Goal: Task Accomplishment & Management: Use online tool/utility

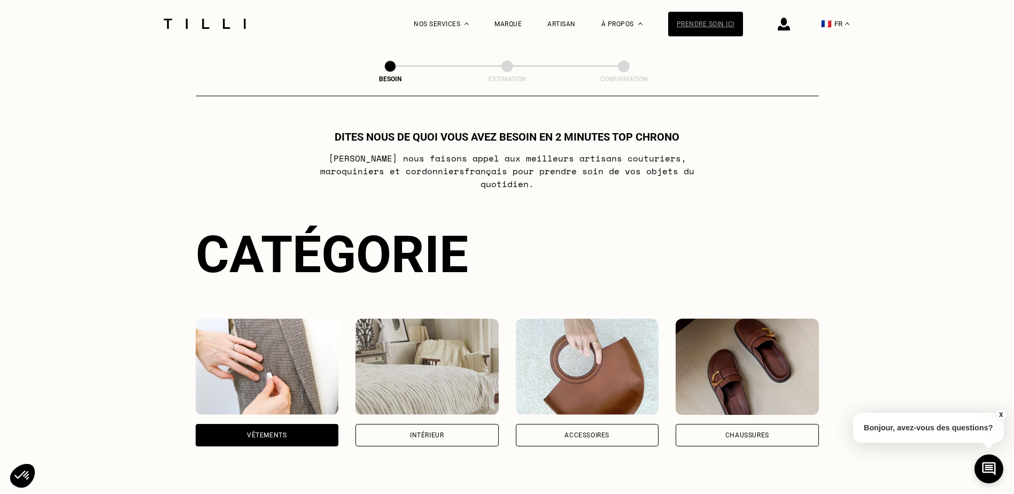
click at [710, 29] on div "Prendre soin ici" at bounding box center [705, 24] width 75 height 25
click at [721, 20] on div "Prendre soin ici" at bounding box center [705, 24] width 75 height 25
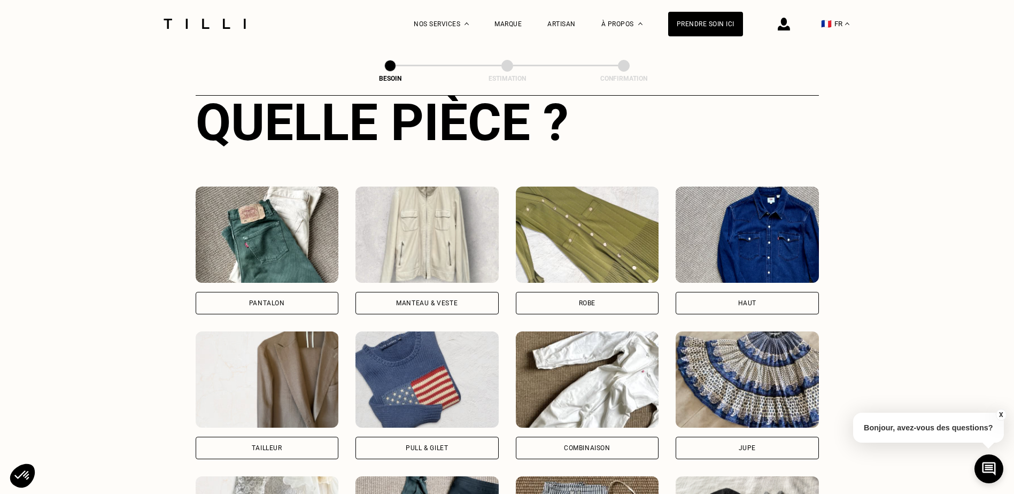
scroll to position [428, 0]
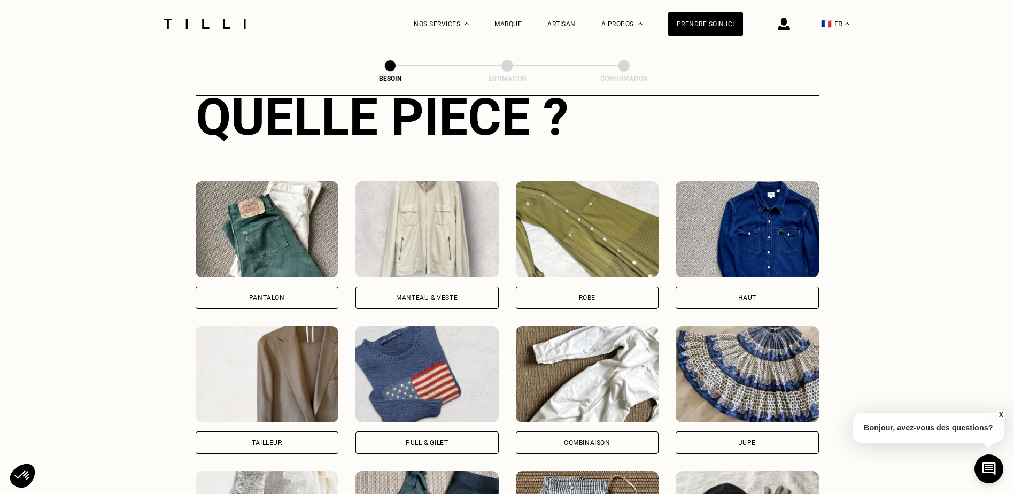
click at [290, 287] on div "Pantalon" at bounding box center [267, 298] width 143 height 22
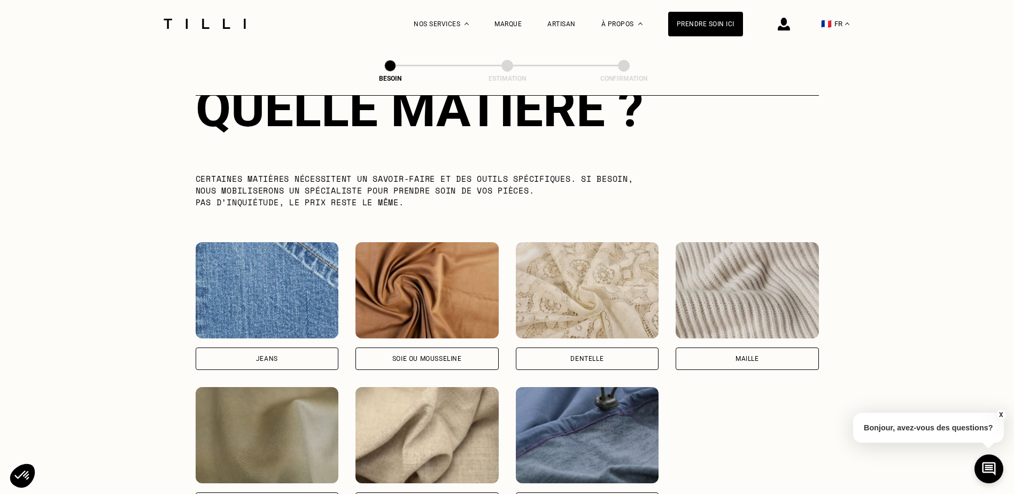
scroll to position [1092, 0]
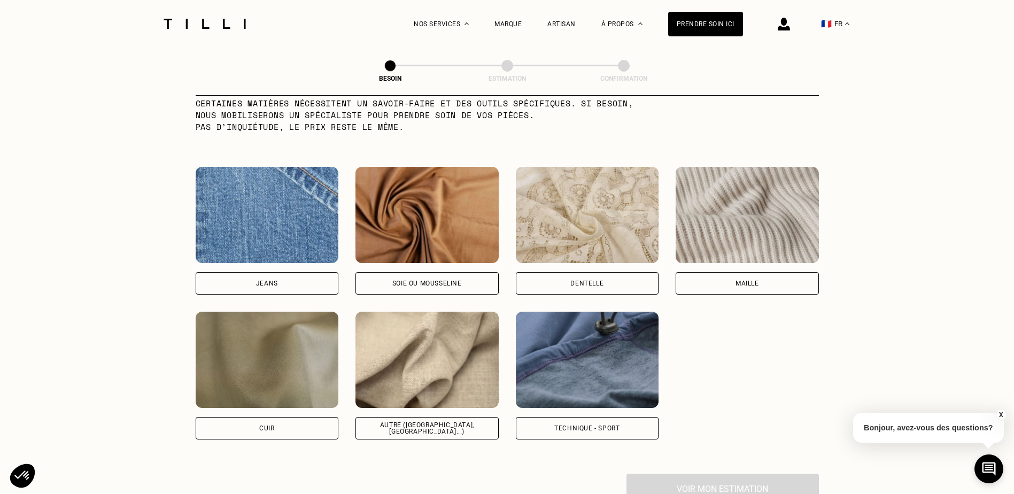
click at [465, 417] on div "Autre ([GEOGRAPHIC_DATA], [GEOGRAPHIC_DATA]...)" at bounding box center [426, 428] width 143 height 22
select select "FR"
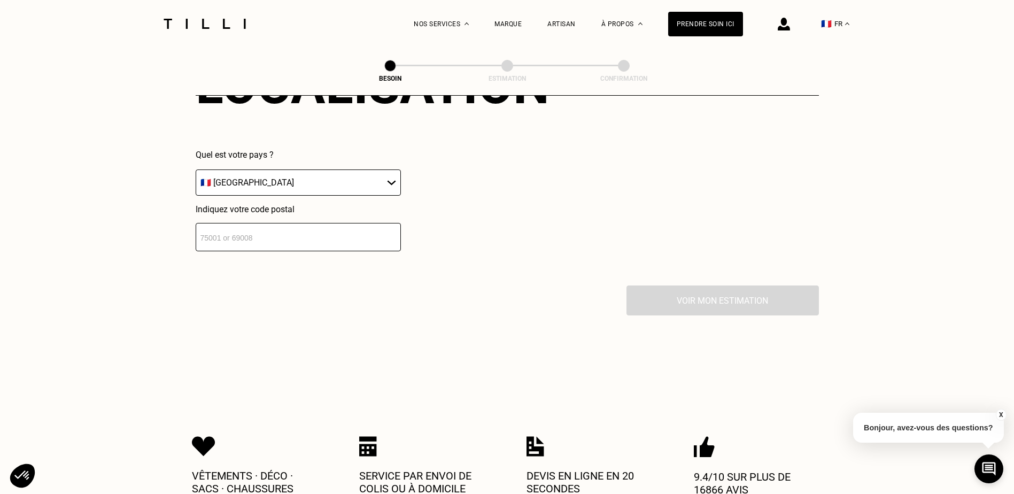
scroll to position [1544, 0]
click at [365, 228] on input "number" at bounding box center [298, 236] width 205 height 28
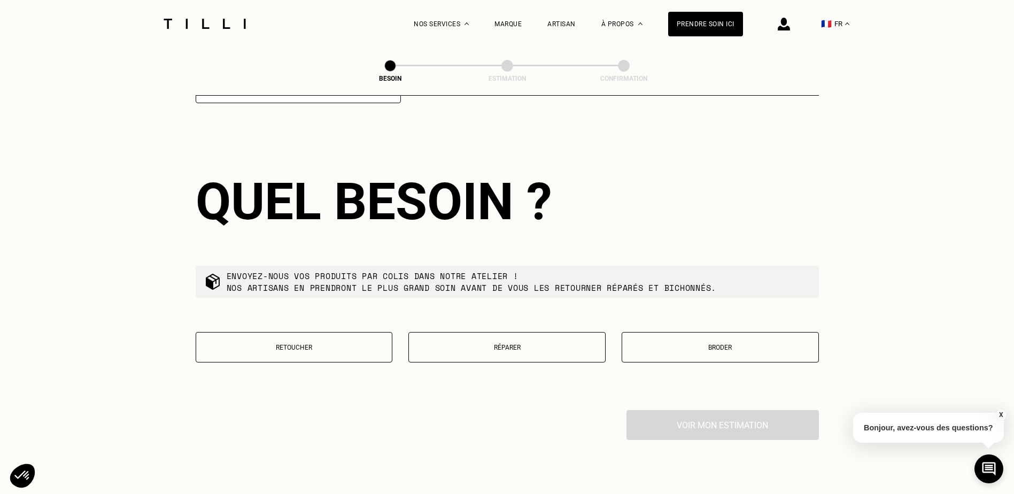
scroll to position [1703, 0]
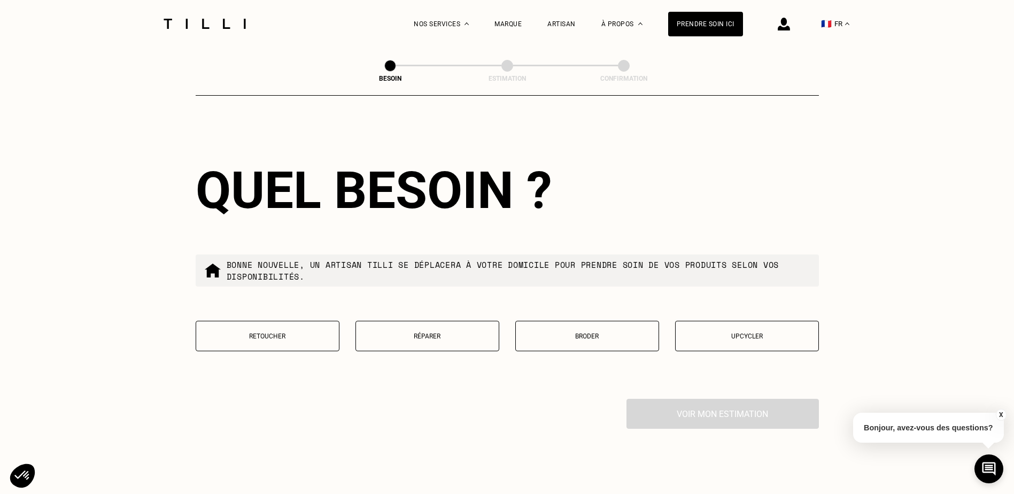
click at [287, 323] on button "Retoucher" at bounding box center [268, 336] width 144 height 30
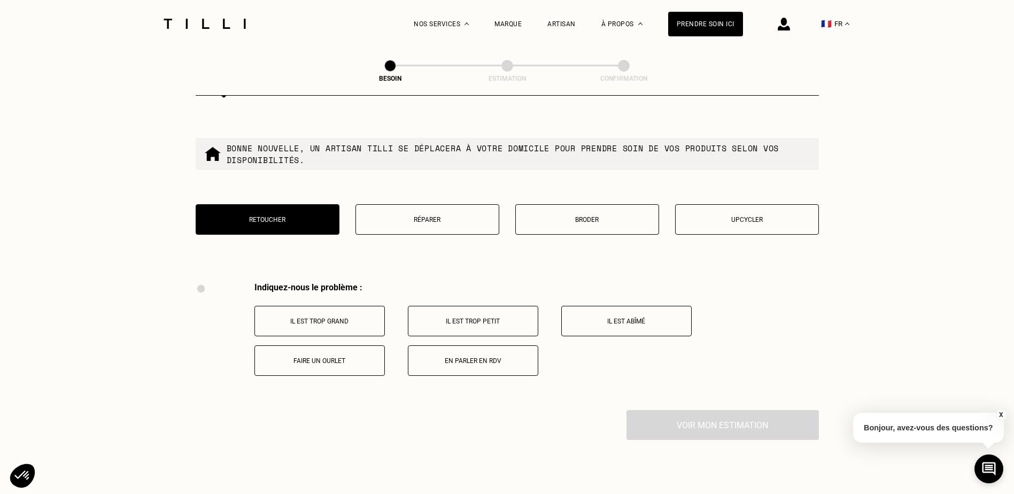
scroll to position [1817, 0]
click at [439, 222] on button "Réparer" at bounding box center [427, 222] width 144 height 30
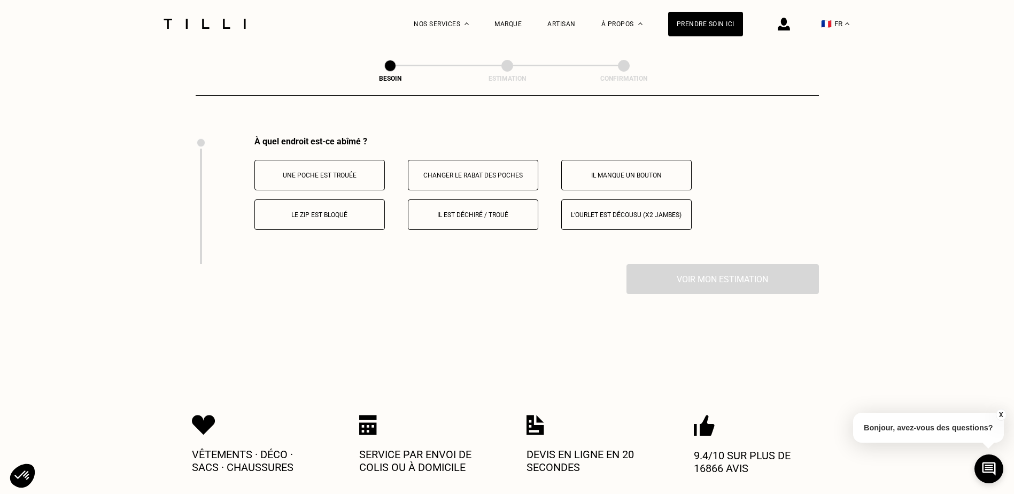
scroll to position [1977, 0]
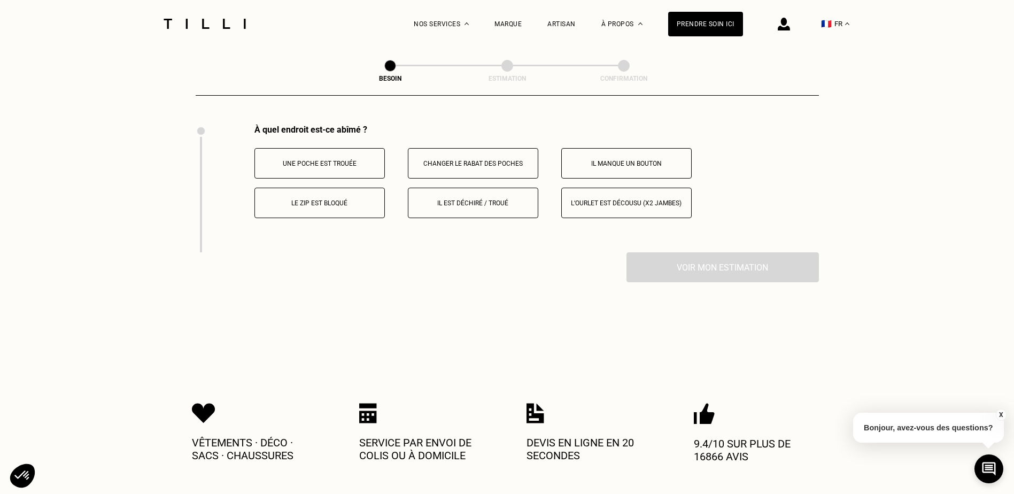
click at [327, 200] on p "Le zip est bloqué" at bounding box center [319, 202] width 119 height 7
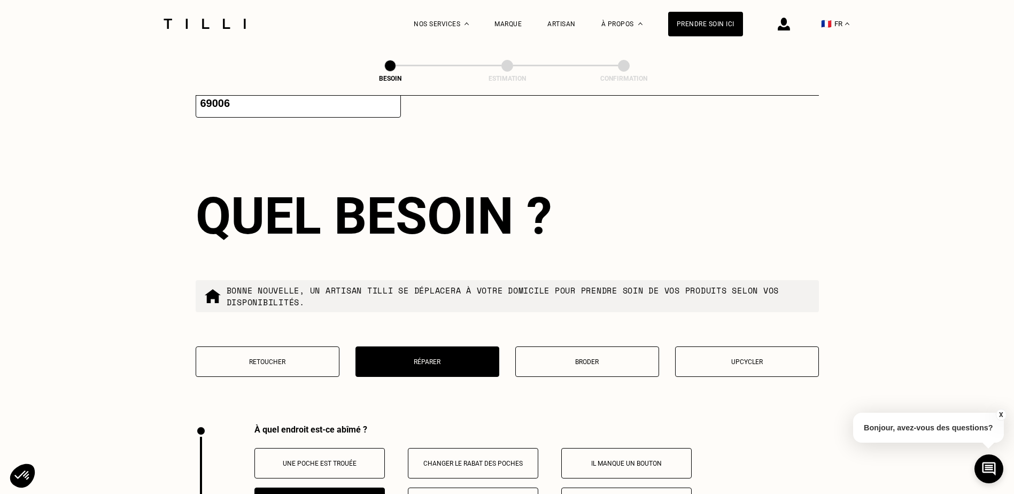
scroll to position [1624, 0]
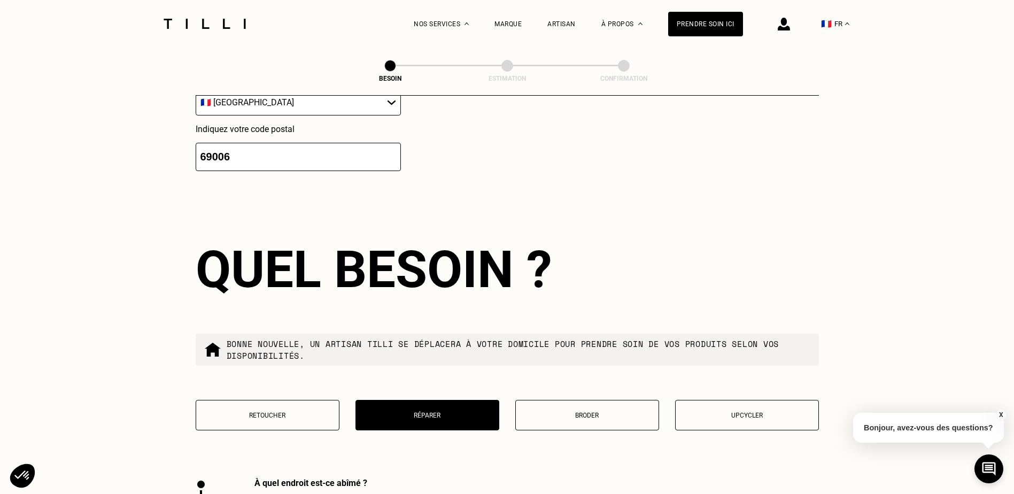
click at [250, 157] on input "69006" at bounding box center [298, 157] width 205 height 28
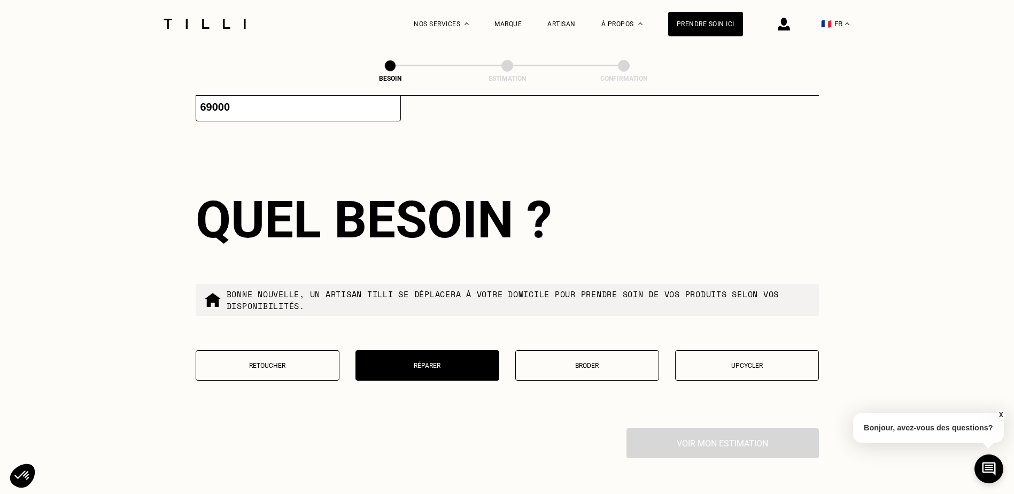
scroll to position [1703, 0]
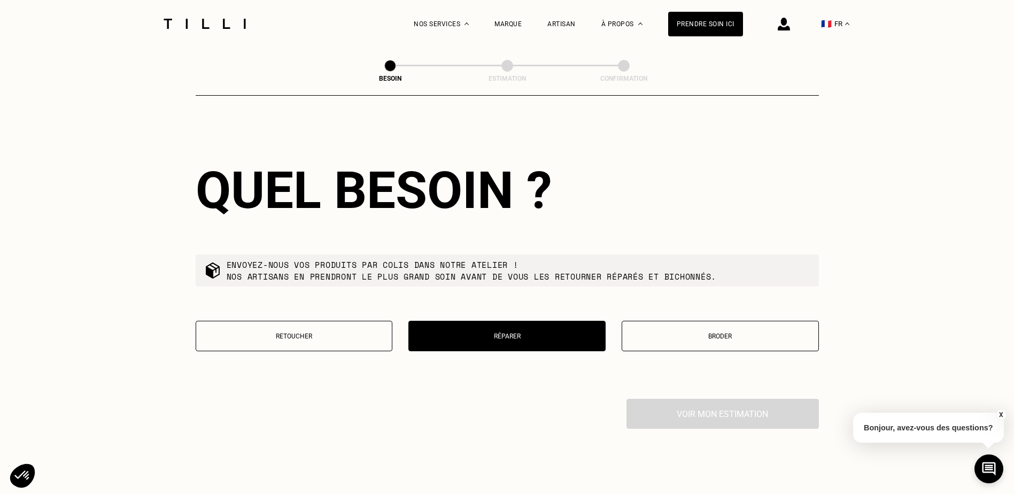
type input "69000"
click at [483, 327] on button "Réparer" at bounding box center [506, 336] width 197 height 30
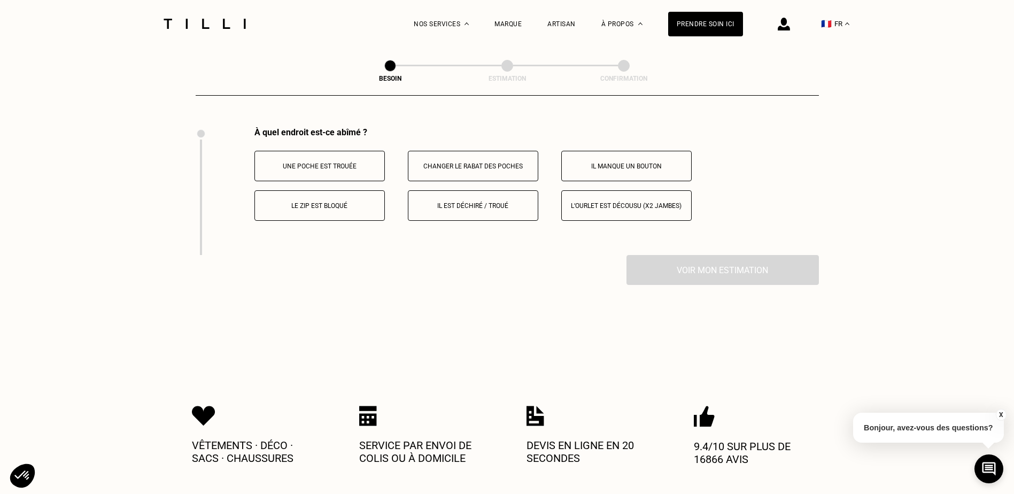
scroll to position [1977, 0]
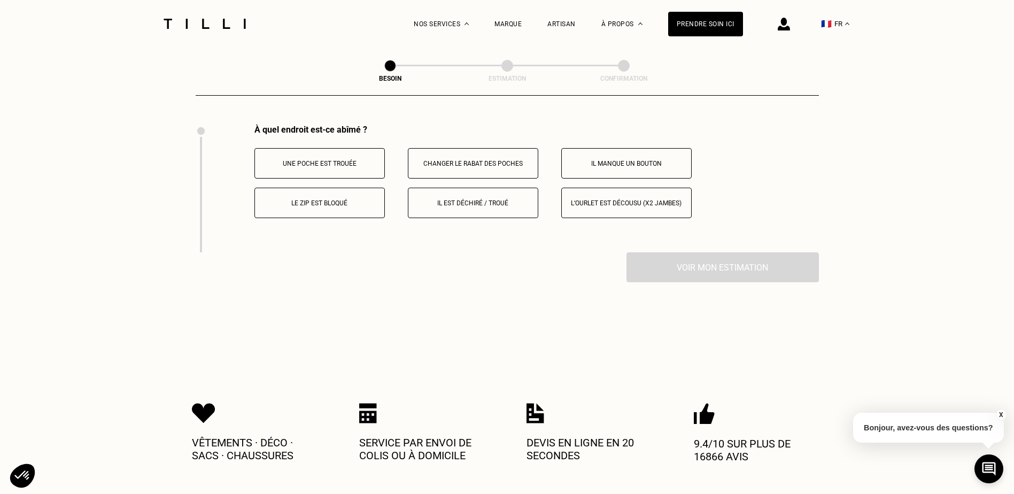
click at [314, 203] on button "Le zip est bloqué" at bounding box center [319, 203] width 130 height 30
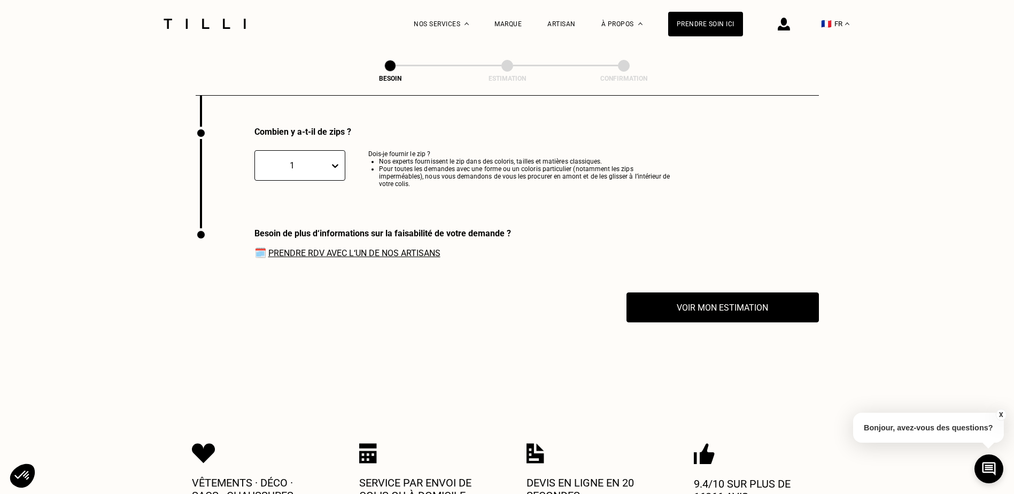
scroll to position [2105, 0]
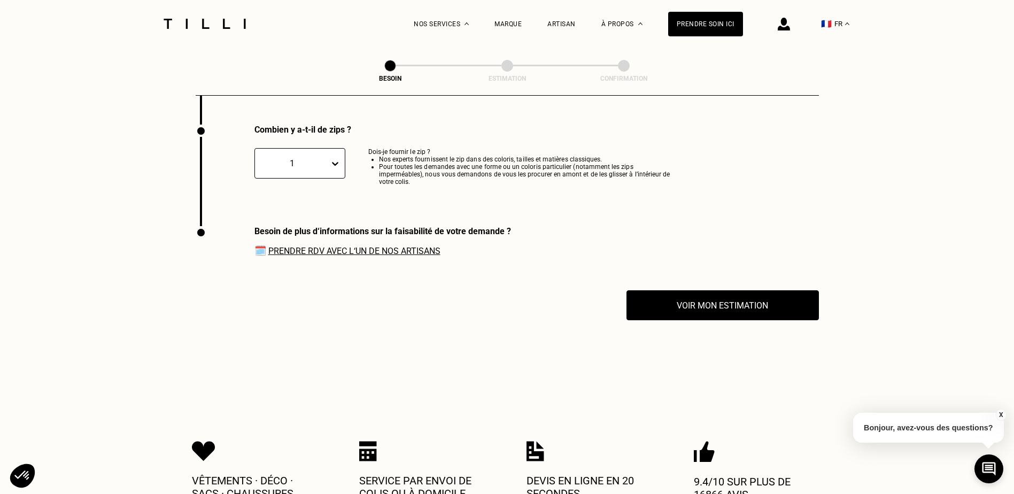
drag, startPoint x: 702, startPoint y: 300, endPoint x: 680, endPoint y: 351, distance: 55.8
click at [709, 308] on button "Voir mon estimation" at bounding box center [723, 305] width 212 height 33
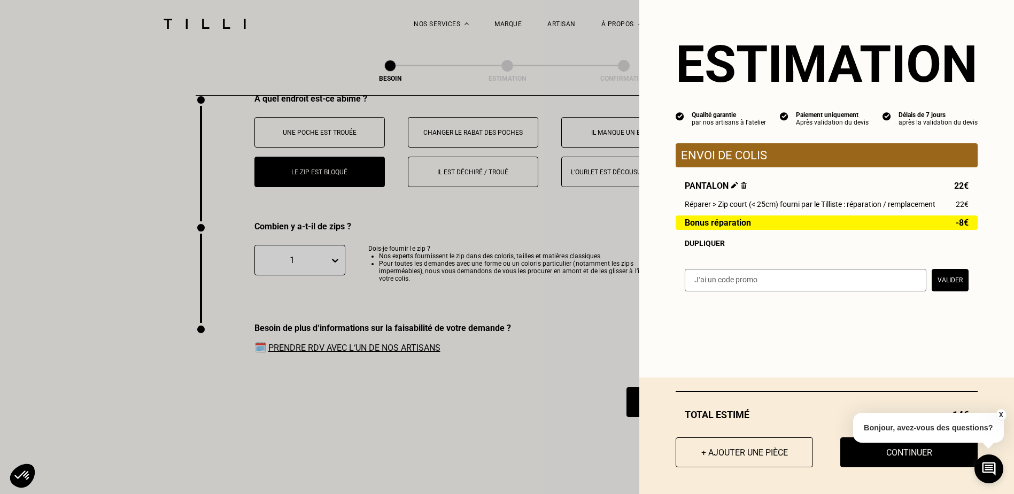
scroll to position [1998, 0]
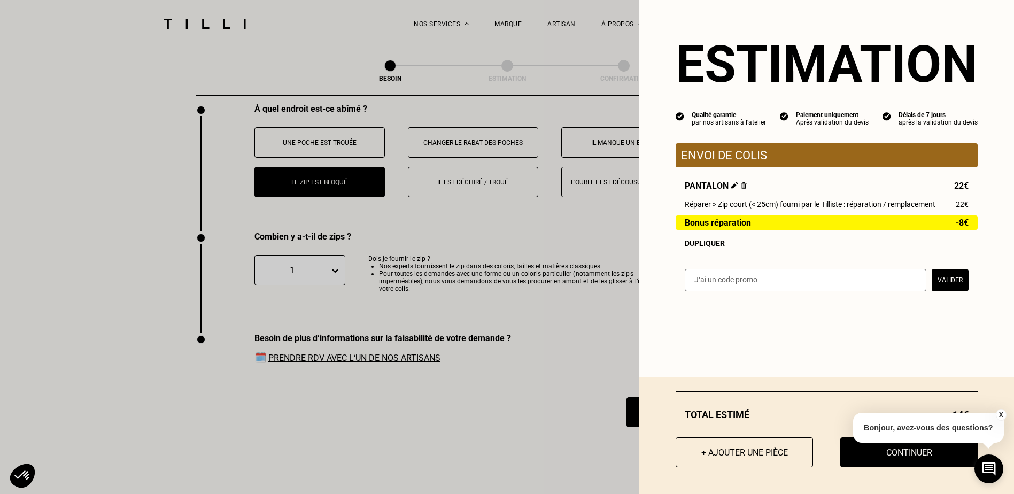
click at [1006, 414] on button "X" at bounding box center [1000, 415] width 11 height 12
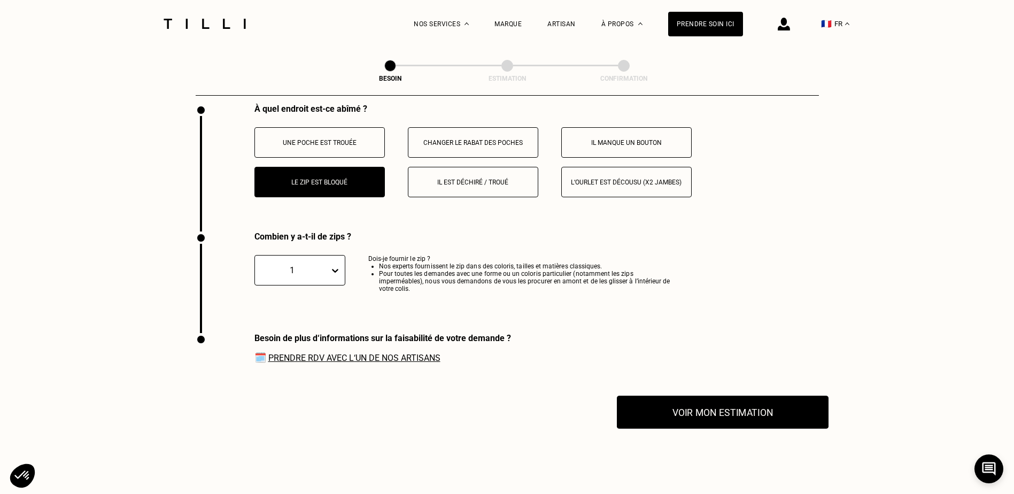
click at [752, 410] on button "Voir mon estimation" at bounding box center [723, 412] width 212 height 33
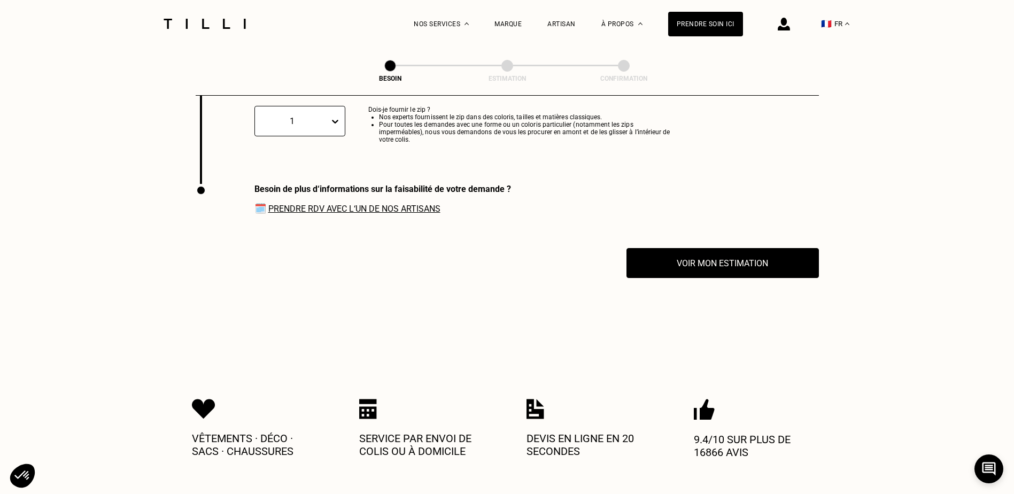
scroll to position [2159, 0]
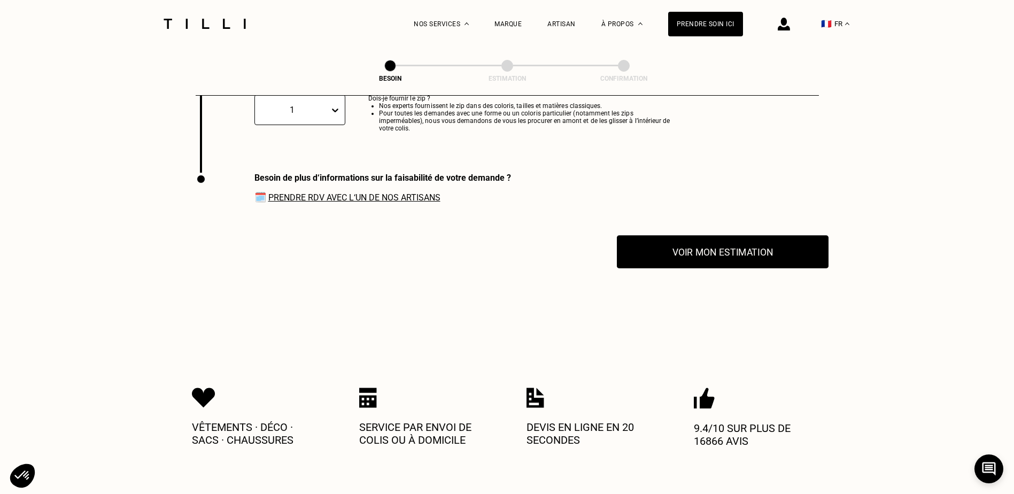
click at [692, 247] on button "Voir mon estimation" at bounding box center [723, 251] width 212 height 33
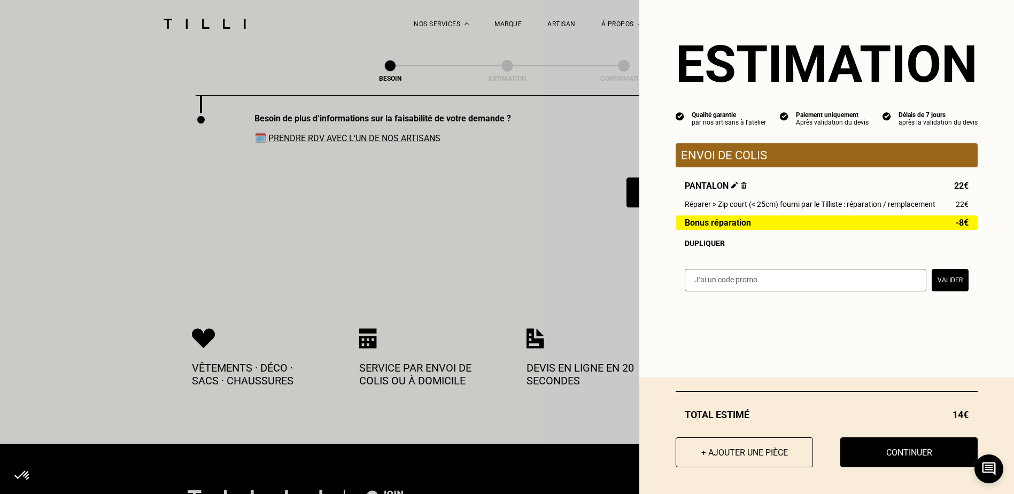
scroll to position [2319, 0]
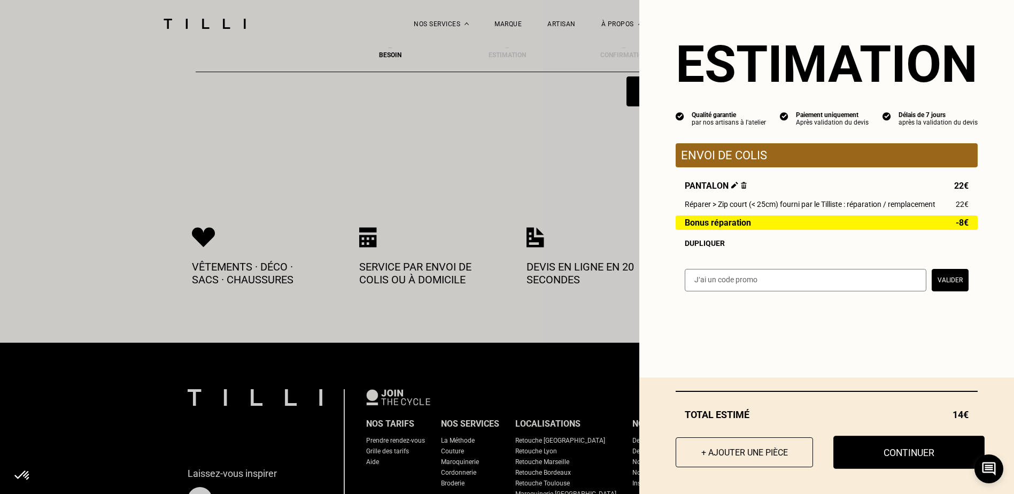
click at [892, 457] on button "Continuer" at bounding box center [908, 452] width 151 height 33
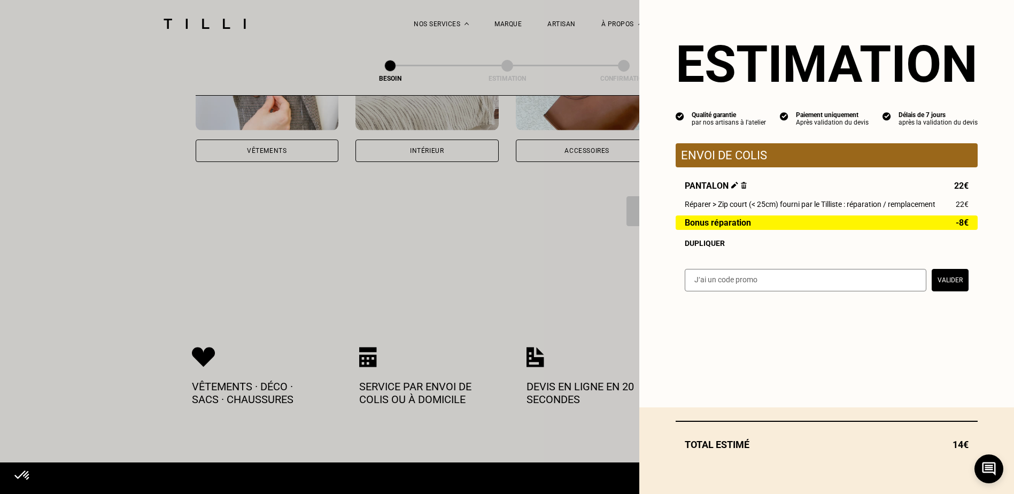
scroll to position [2, 0]
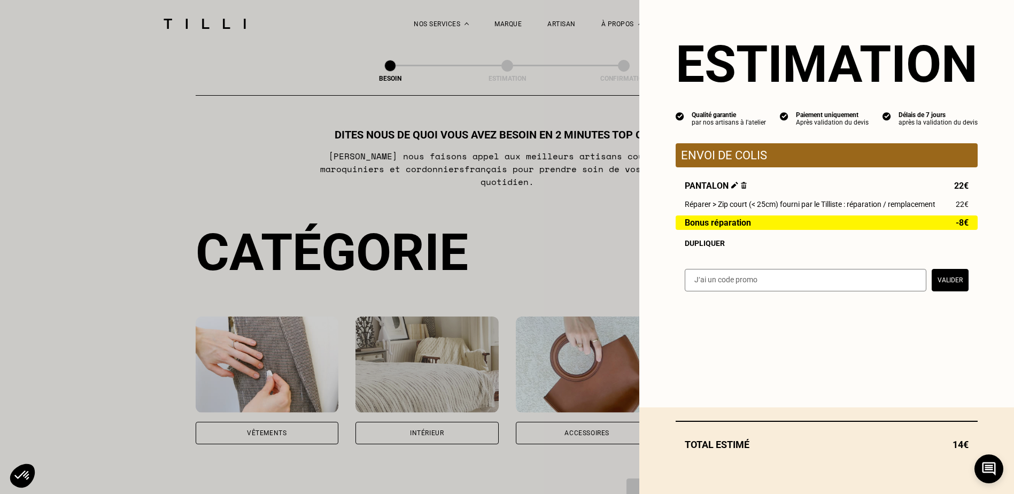
select select "FR"
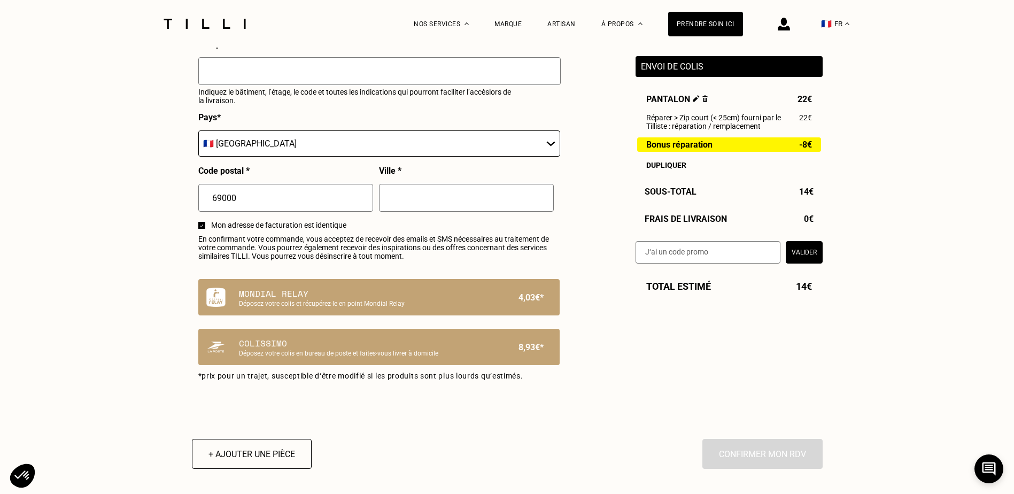
scroll to position [535, 0]
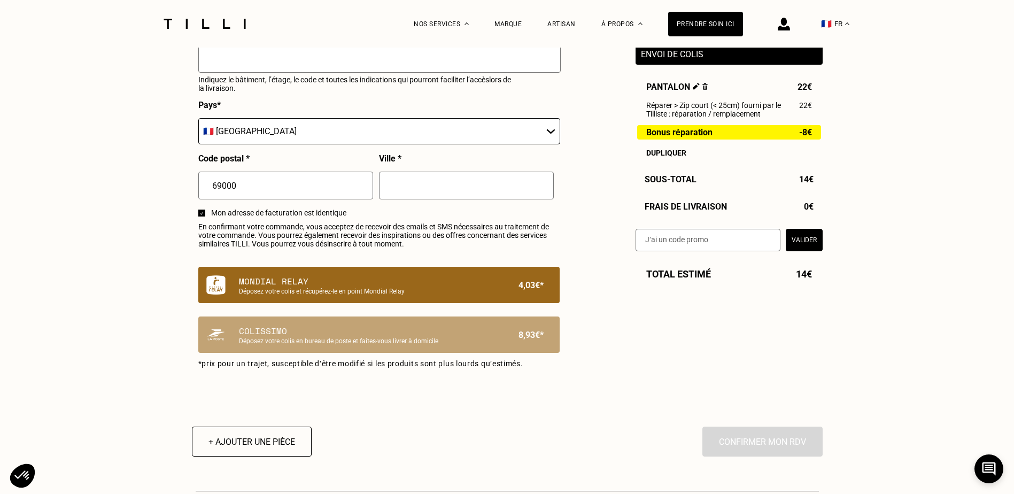
click at [416, 288] on p "Mondial Relay" at bounding box center [361, 281] width 244 height 13
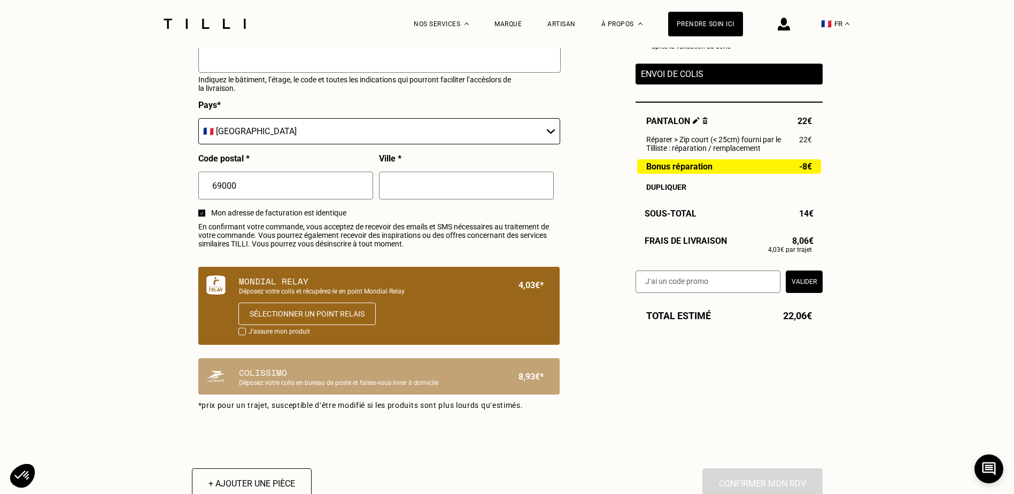
click at [605, 365] on div "Estimation Récapitulatif Qualité garantie par nos artisans à l'atelier Paiement…" at bounding box center [507, 32] width 631 height 804
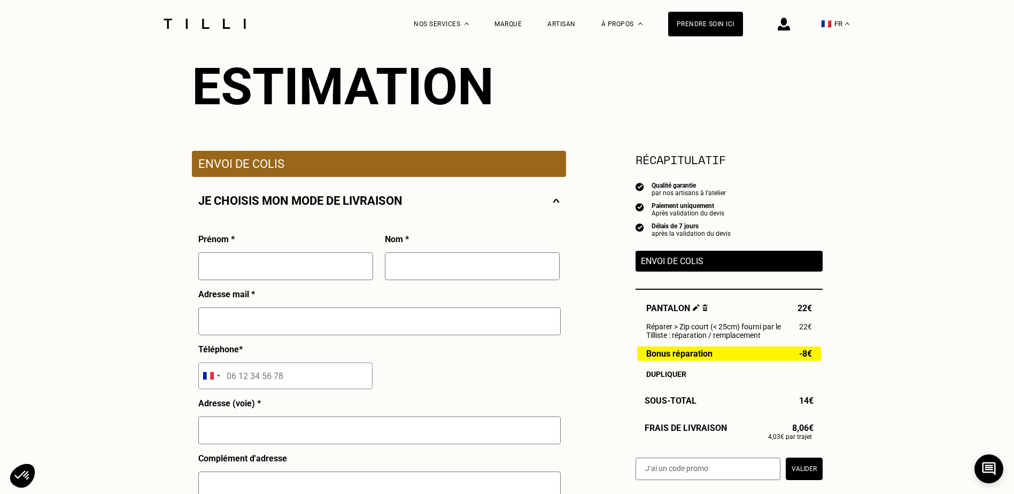
scroll to position [107, 0]
